Goal: Navigation & Orientation: Find specific page/section

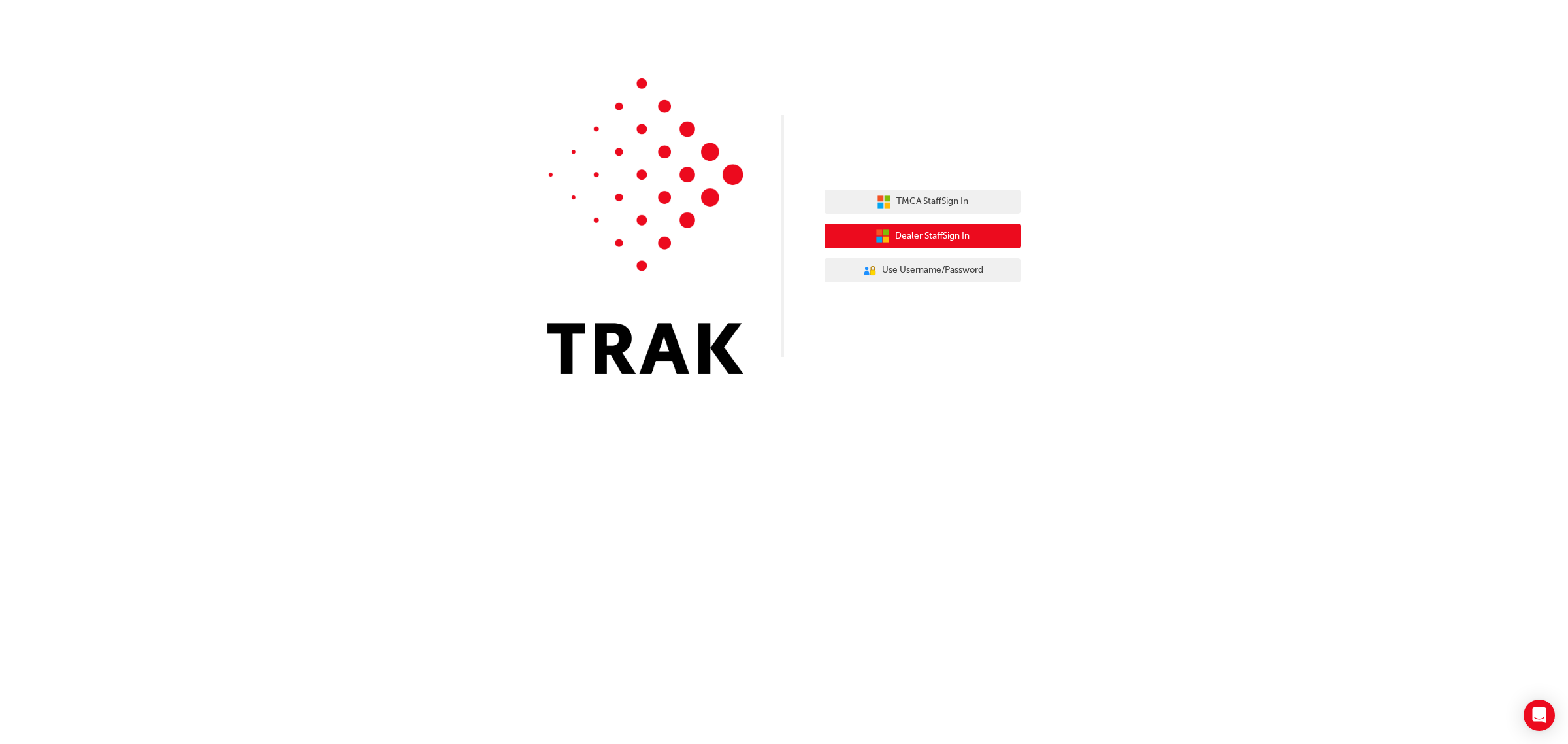
click at [926, 242] on span "Dealer Staff Sign In" at bounding box center [933, 237] width 74 height 15
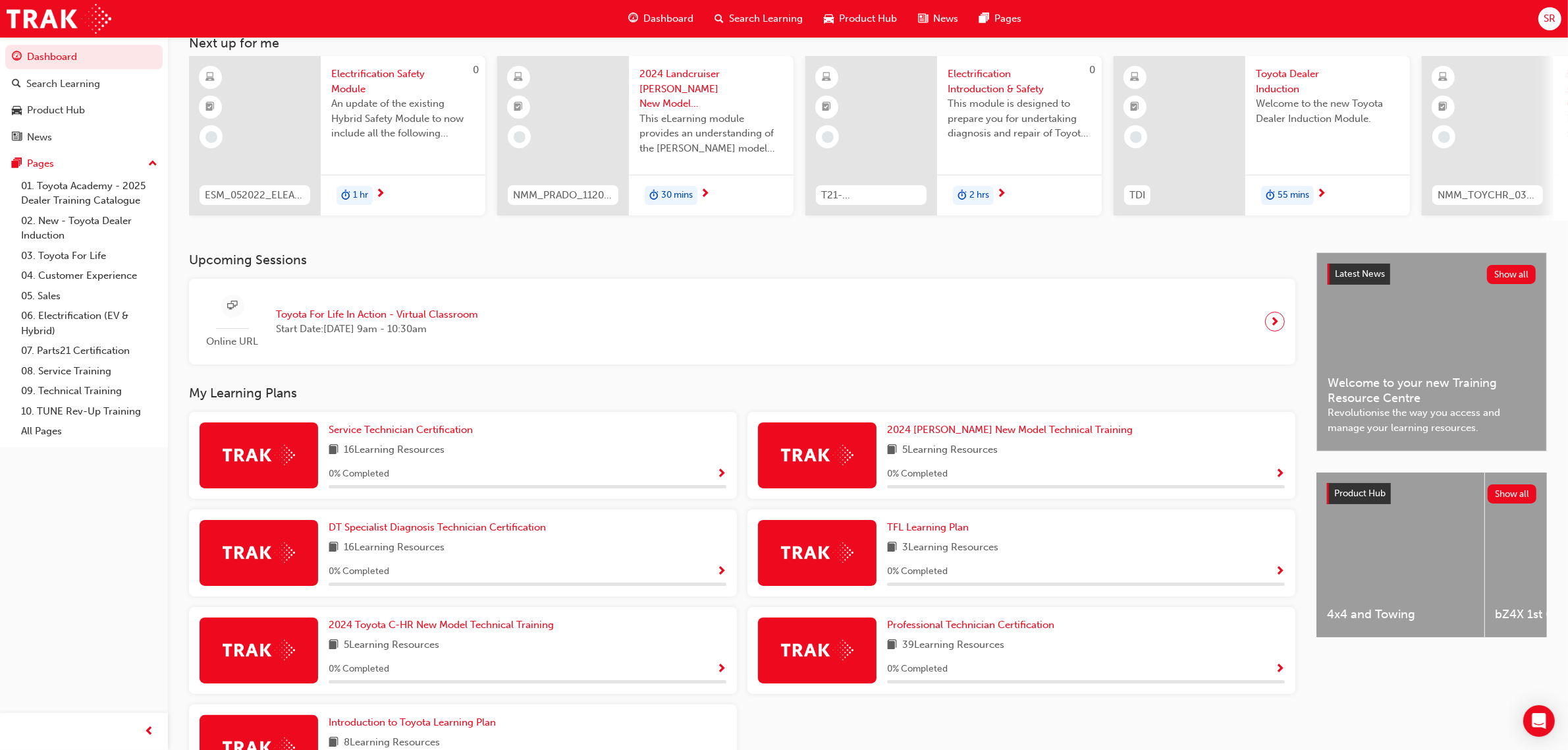
scroll to position [83, 0]
click at [659, 30] on div "Dashboard" at bounding box center [661, 19] width 86 height 27
click at [663, 15] on span "Dashboard" at bounding box center [668, 19] width 50 height 15
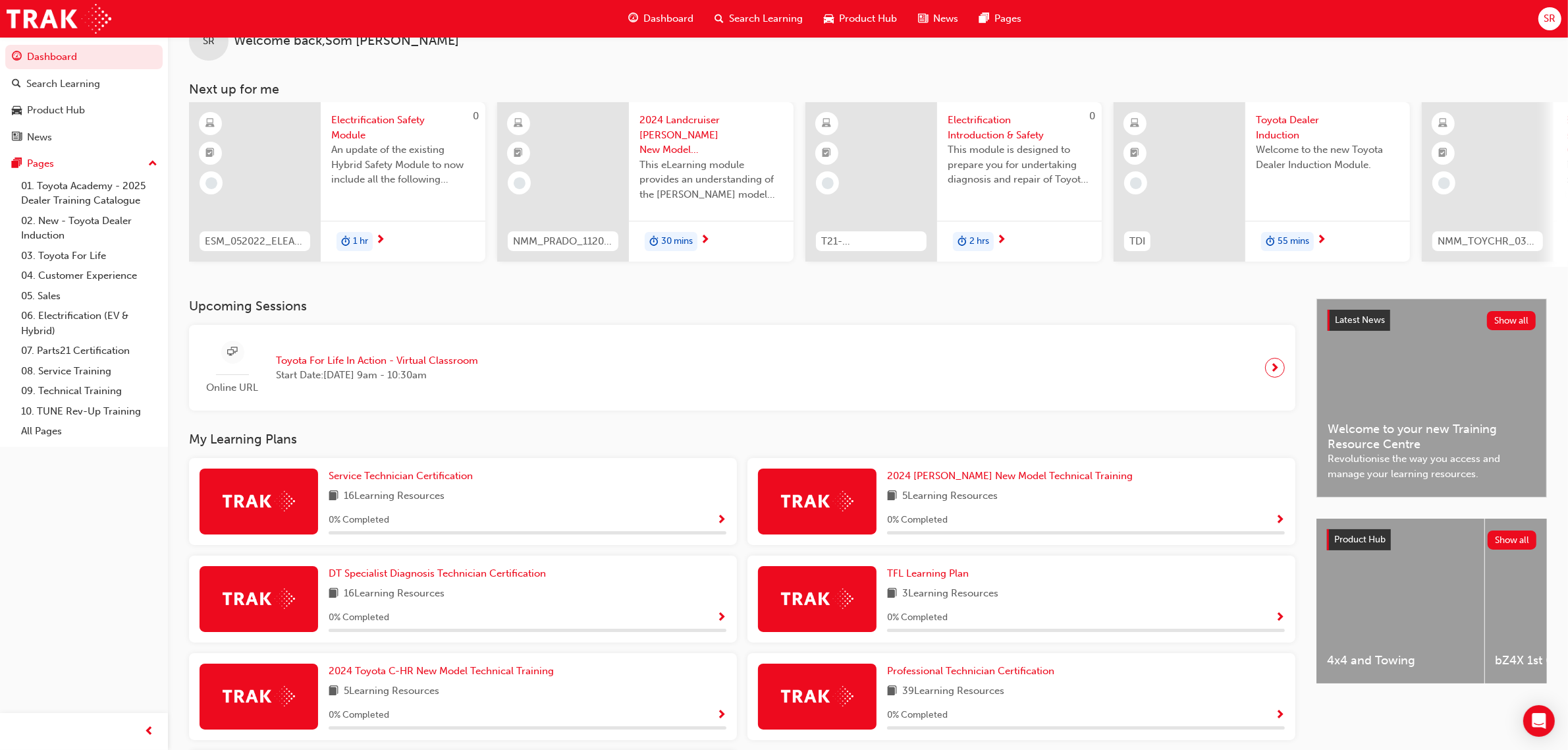
scroll to position [0, 0]
